Goal: Transaction & Acquisition: Obtain resource

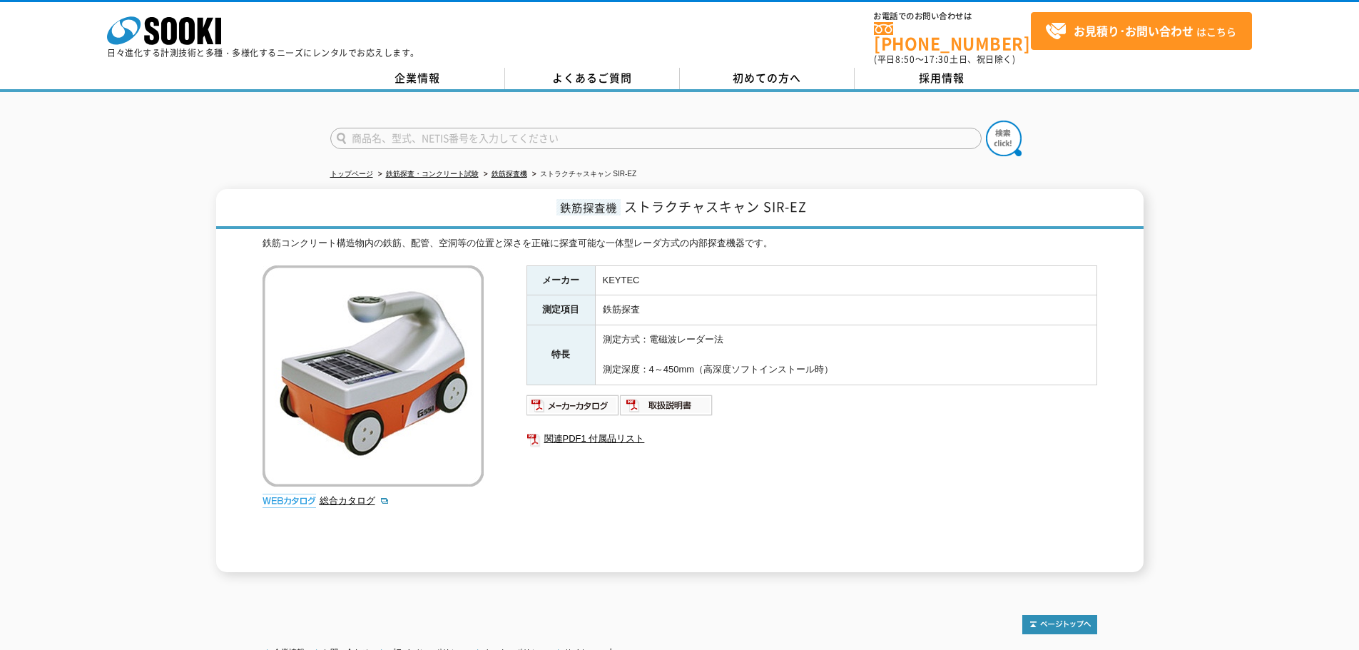
scroll to position [116, 0]
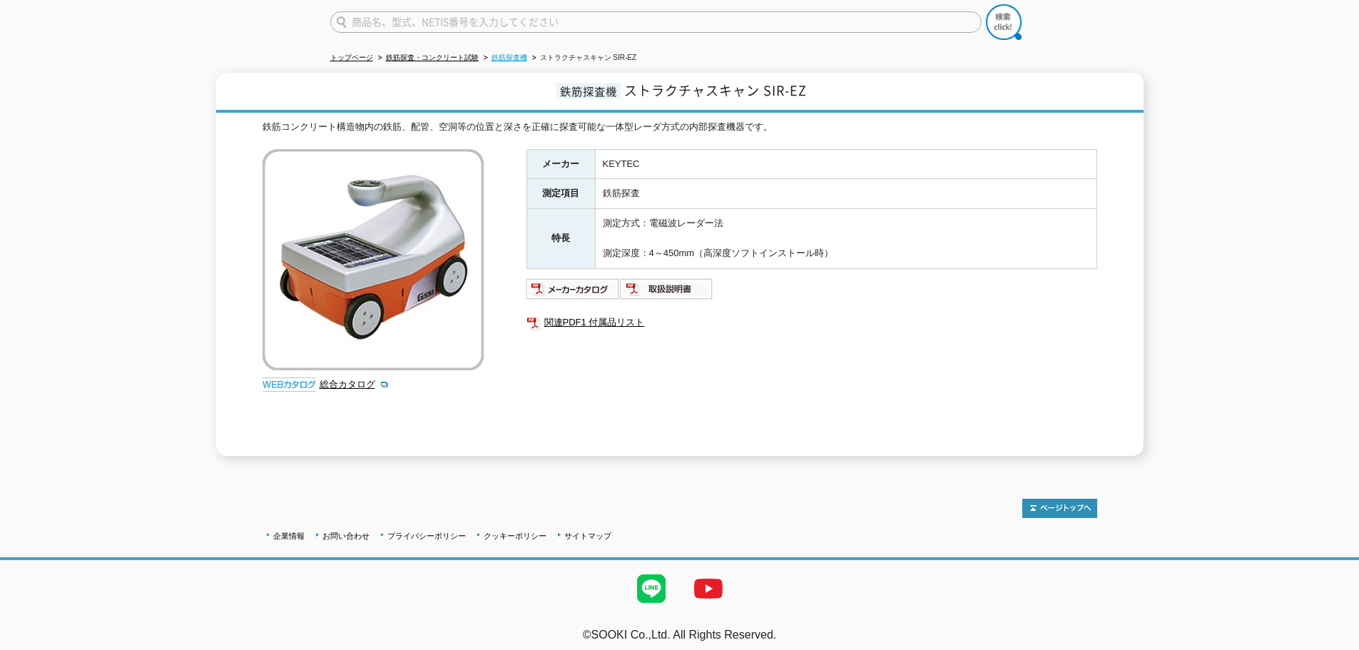
click at [521, 53] on link "鉄筋探査機" at bounding box center [509, 57] width 36 height 8
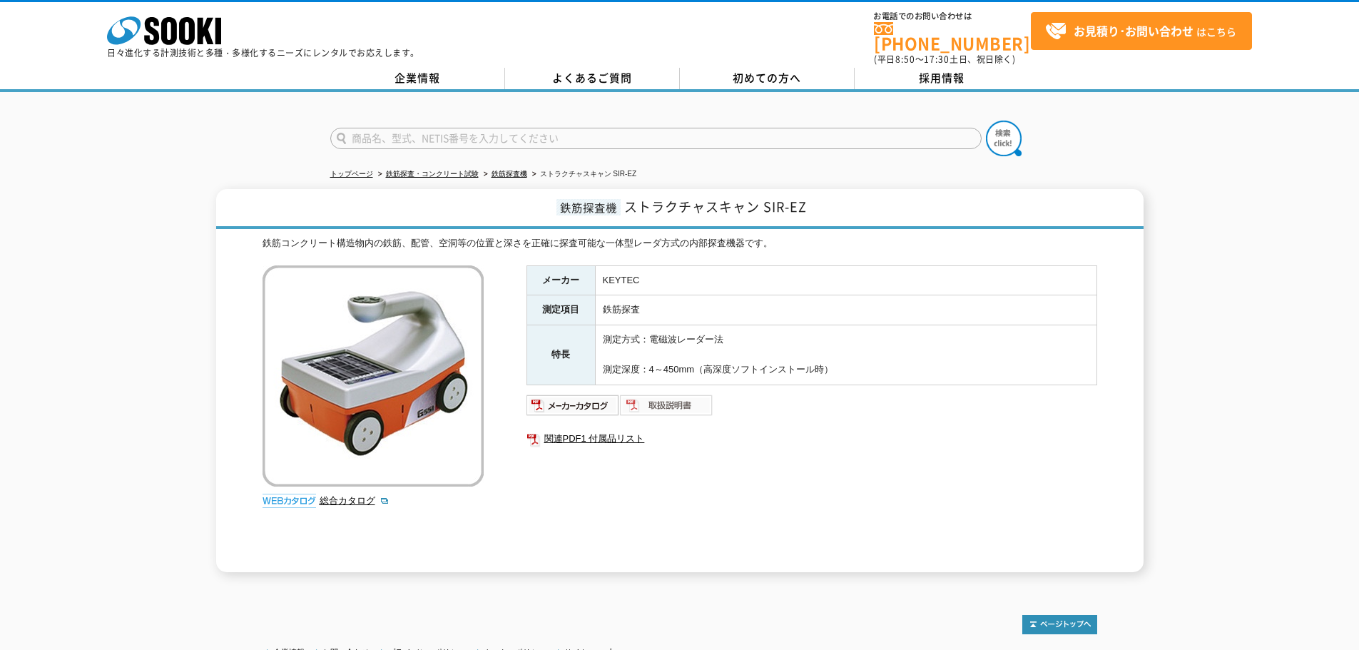
click at [693, 397] on img at bounding box center [666, 405] width 93 height 23
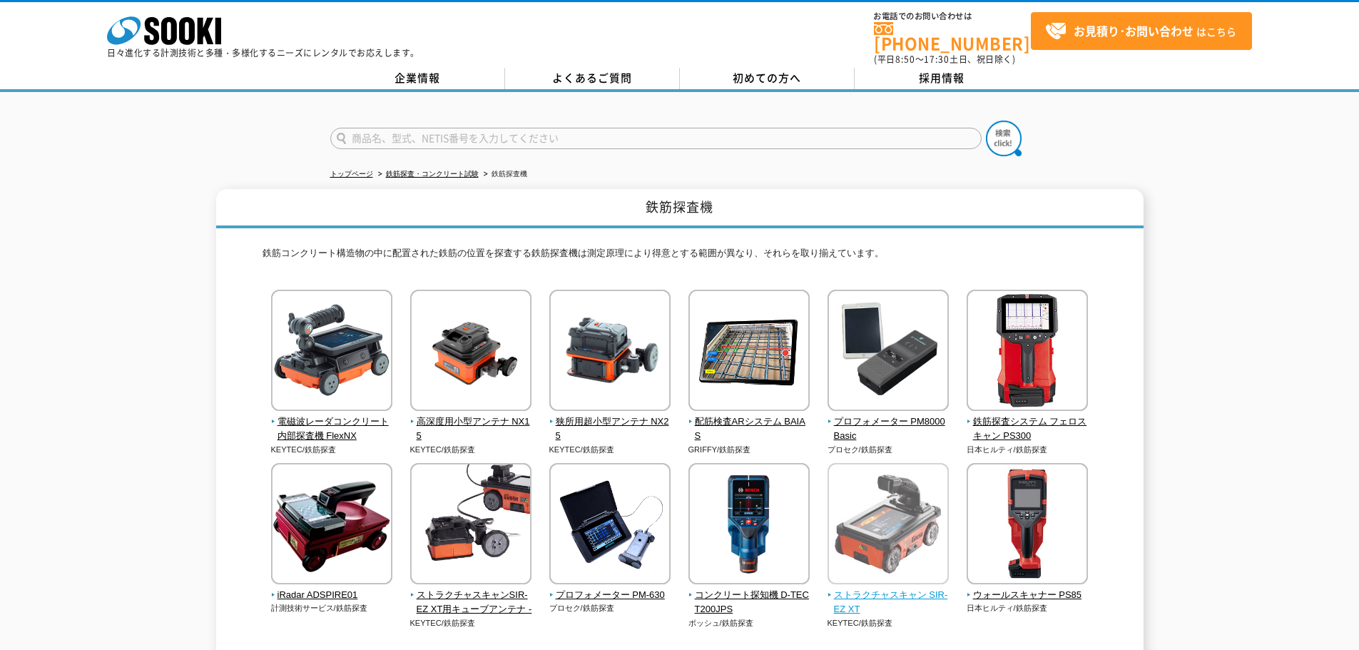
click at [884, 578] on img at bounding box center [887, 525] width 121 height 125
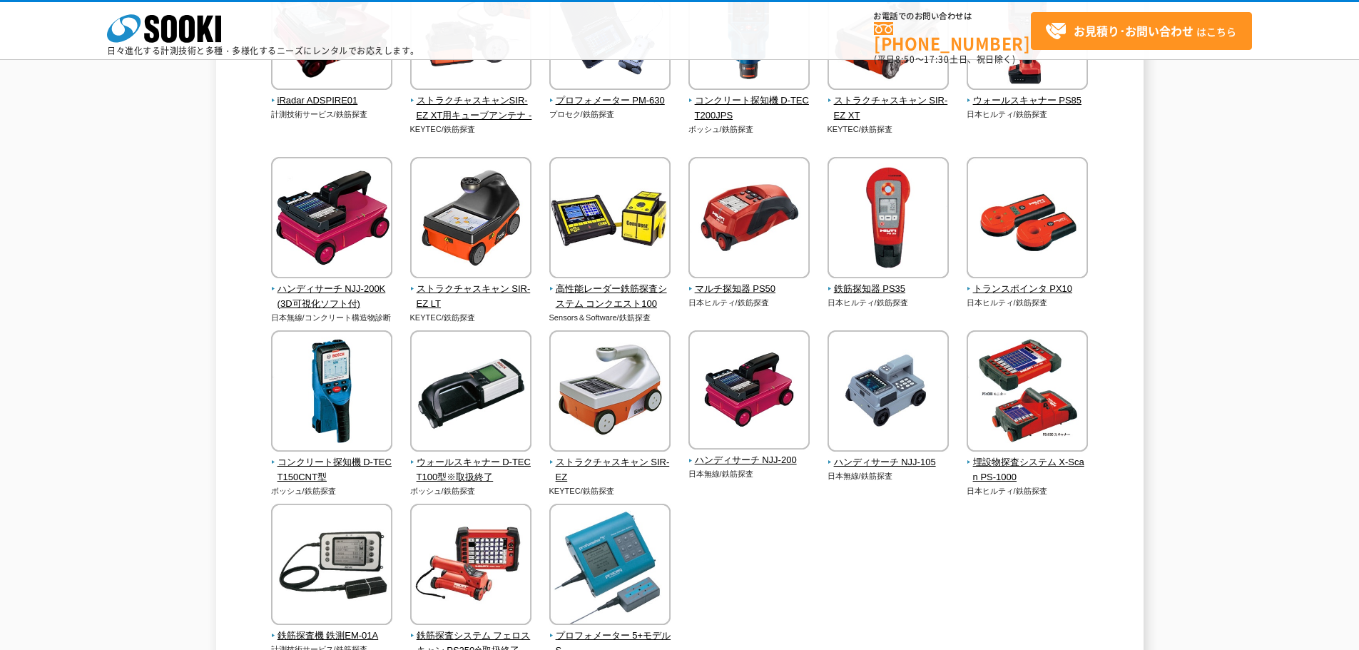
scroll to position [499, 0]
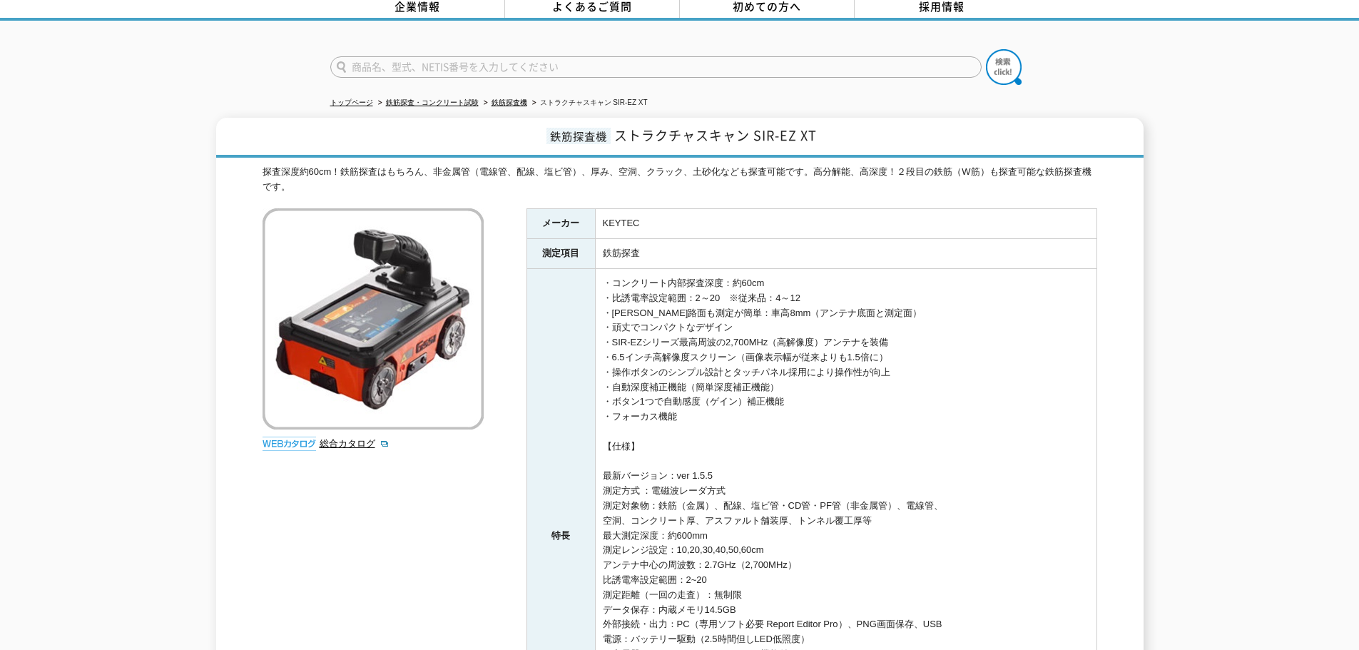
scroll to position [428, 0]
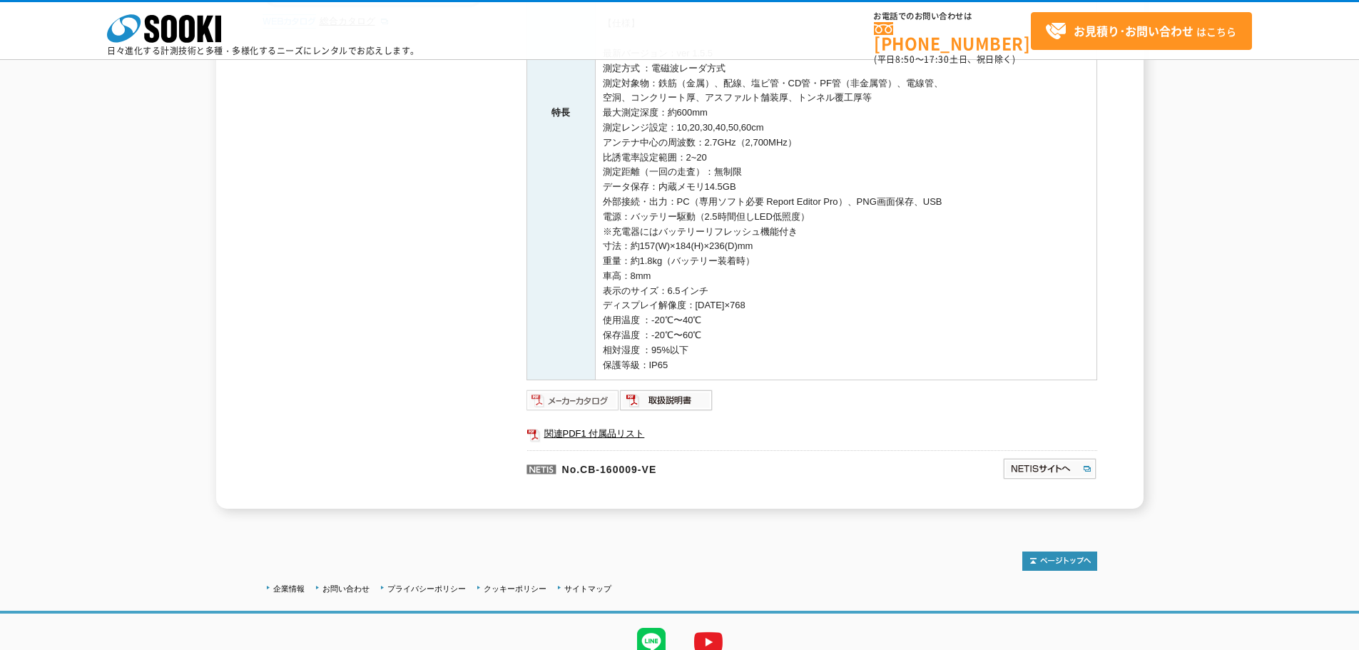
click at [588, 403] on img at bounding box center [572, 400] width 93 height 23
